Goal: Task Accomplishment & Management: Manage account settings

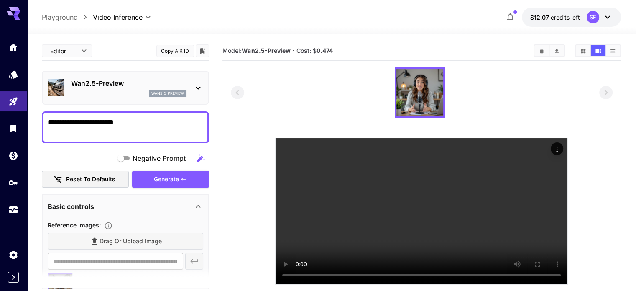
scroll to position [235, 0]
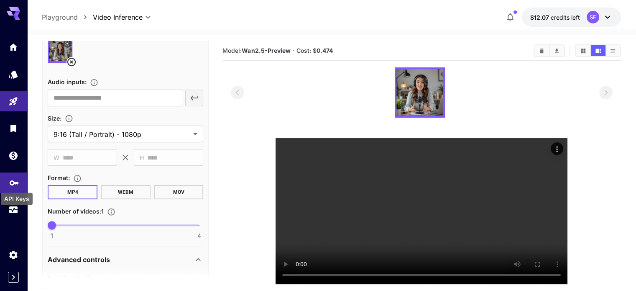
click at [14, 179] on icon "API Keys" at bounding box center [14, 180] width 10 height 10
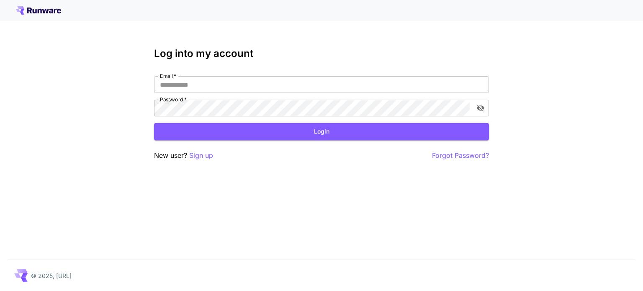
type input "**********"
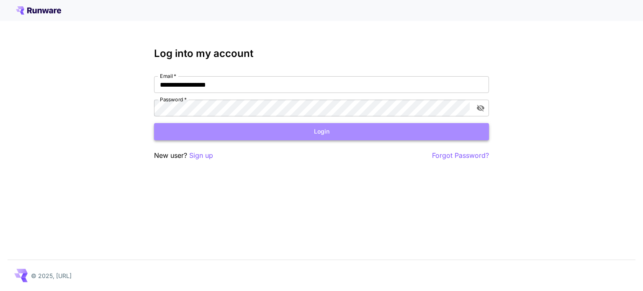
click at [197, 130] on button "Login" at bounding box center [321, 131] width 335 height 17
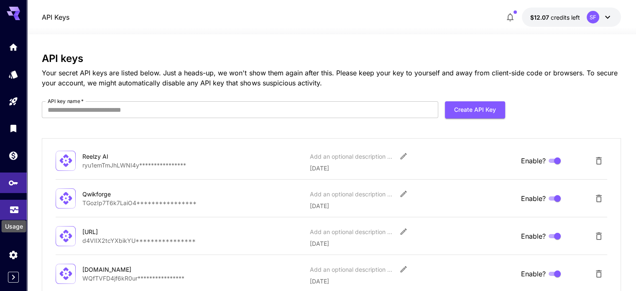
click at [11, 210] on icon "Usage" at bounding box center [14, 207] width 10 height 10
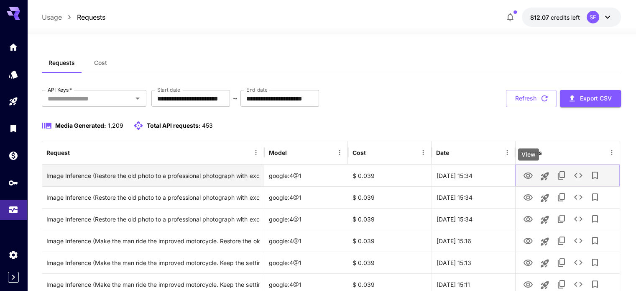
click at [525, 177] on icon "View" at bounding box center [528, 175] width 9 height 6
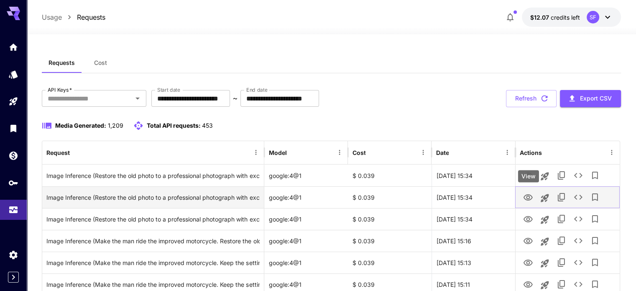
click at [533, 198] on button "View" at bounding box center [528, 196] width 17 height 17
click at [530, 197] on icon "View" at bounding box center [528, 197] width 9 height 6
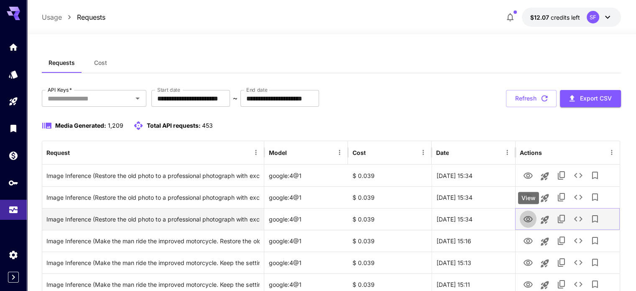
click at [528, 219] on icon "View" at bounding box center [528, 219] width 10 height 10
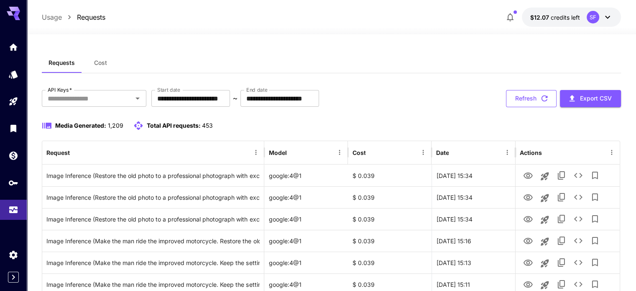
click at [541, 95] on icon "button" at bounding box center [544, 98] width 9 height 9
click at [509, 18] on icon "button" at bounding box center [510, 17] width 10 height 10
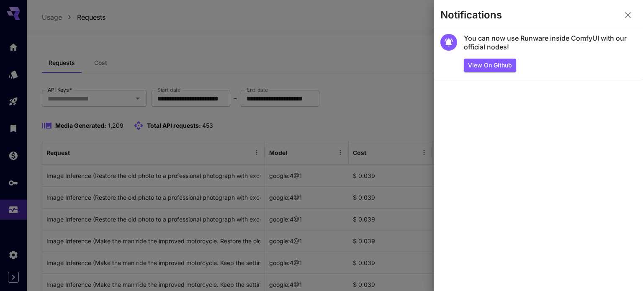
click at [346, 47] on div at bounding box center [321, 145] width 643 height 291
